Goal: Find specific page/section: Find specific page/section

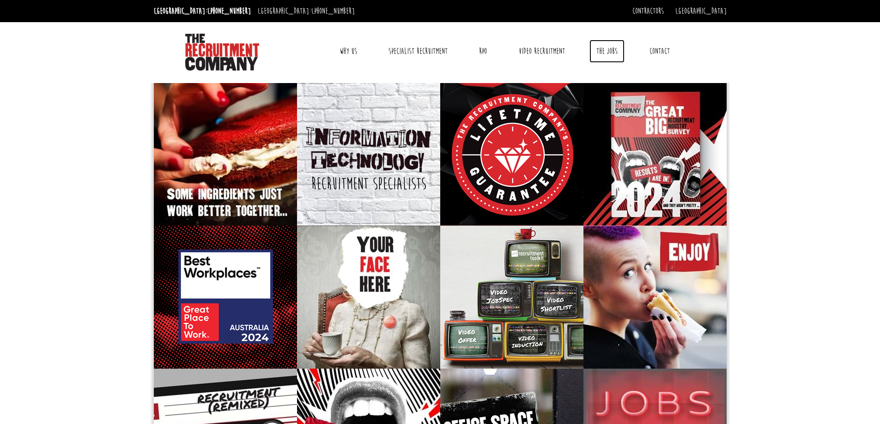
click at [600, 49] on link "The Jobs" at bounding box center [606, 51] width 35 height 23
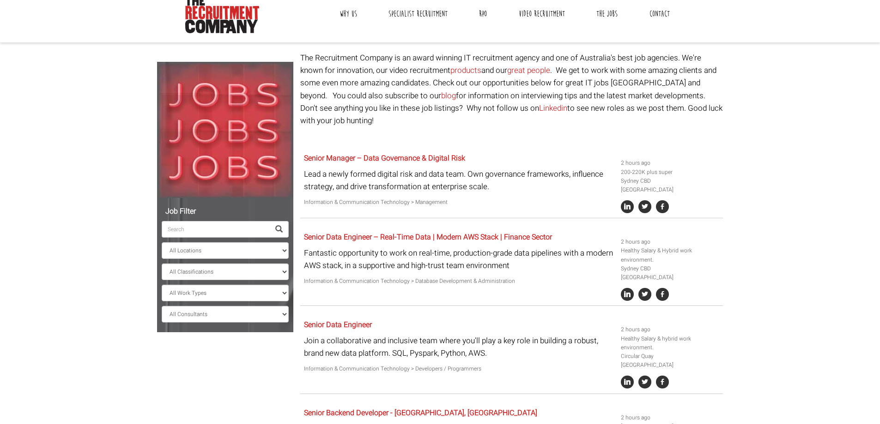
scroll to position [92, 0]
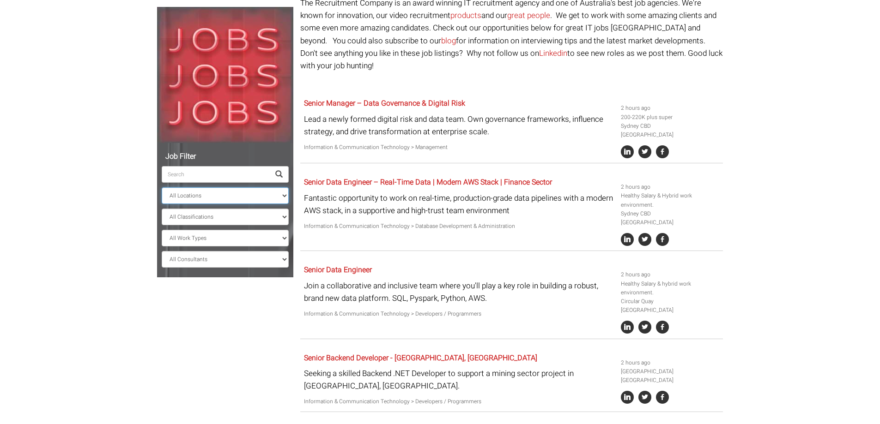
click at [270, 195] on select "All Locations Sydney Melbourne Ireland Sydney CBD Parramatta Circular Quay Nort…" at bounding box center [225, 196] width 127 height 17
select select "[GEOGRAPHIC_DATA]"
click at [162, 188] on select "All Locations Sydney Melbourne Ireland Sydney CBD Parramatta Circular Quay Nort…" at bounding box center [225, 196] width 127 height 17
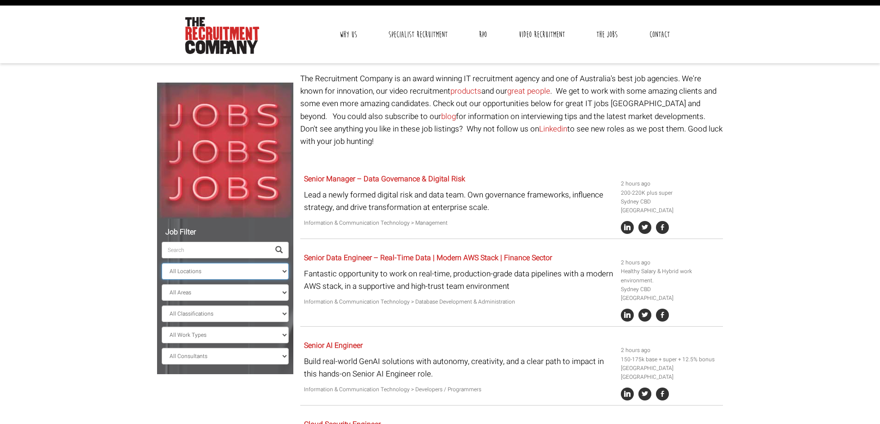
scroll to position [3, 0]
